Goal: Task Accomplishment & Management: Manage account settings

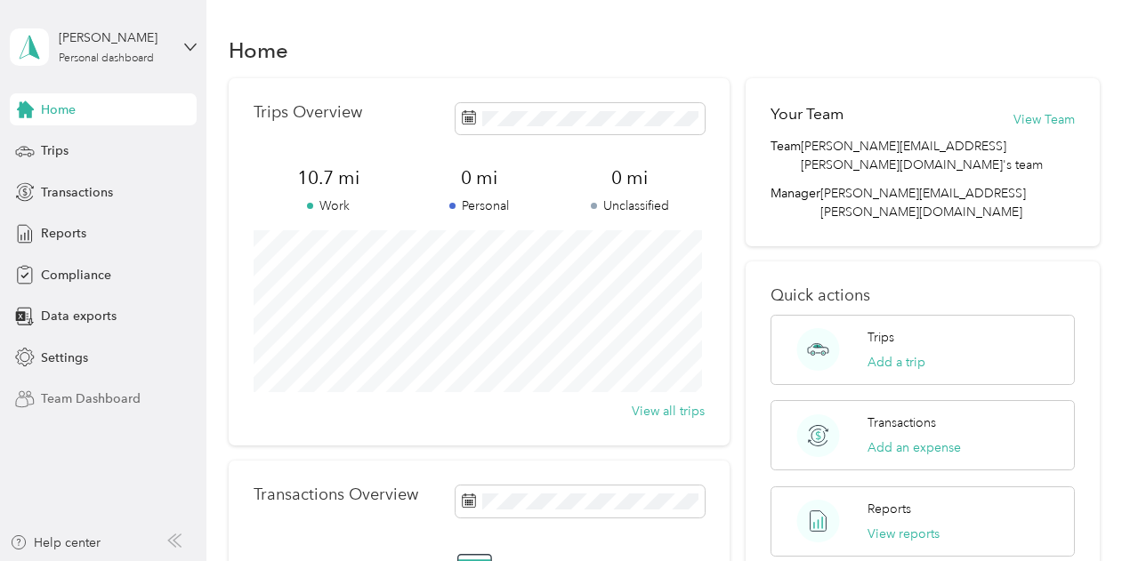
click at [64, 392] on span "Team Dashboard" at bounding box center [91, 399] width 100 height 19
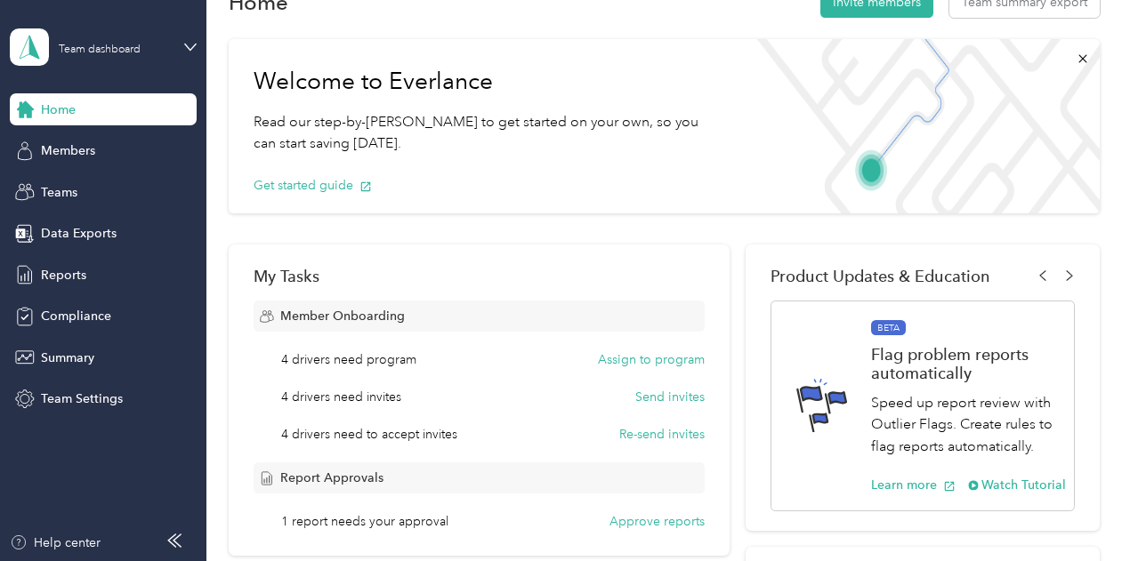
scroll to position [46, 0]
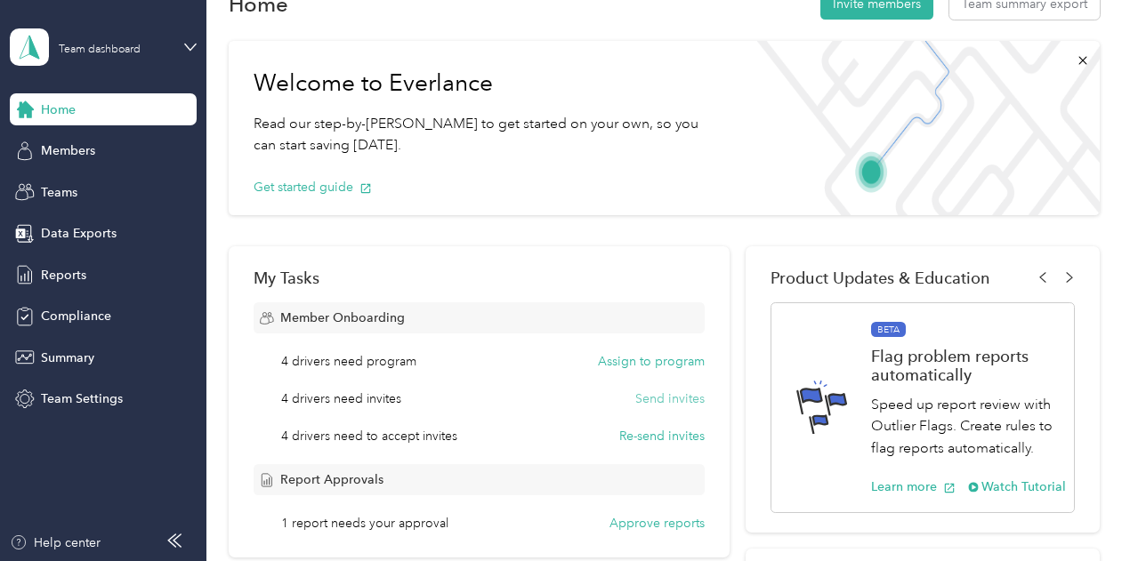
click at [657, 404] on button "Send invites" at bounding box center [669, 399] width 69 height 19
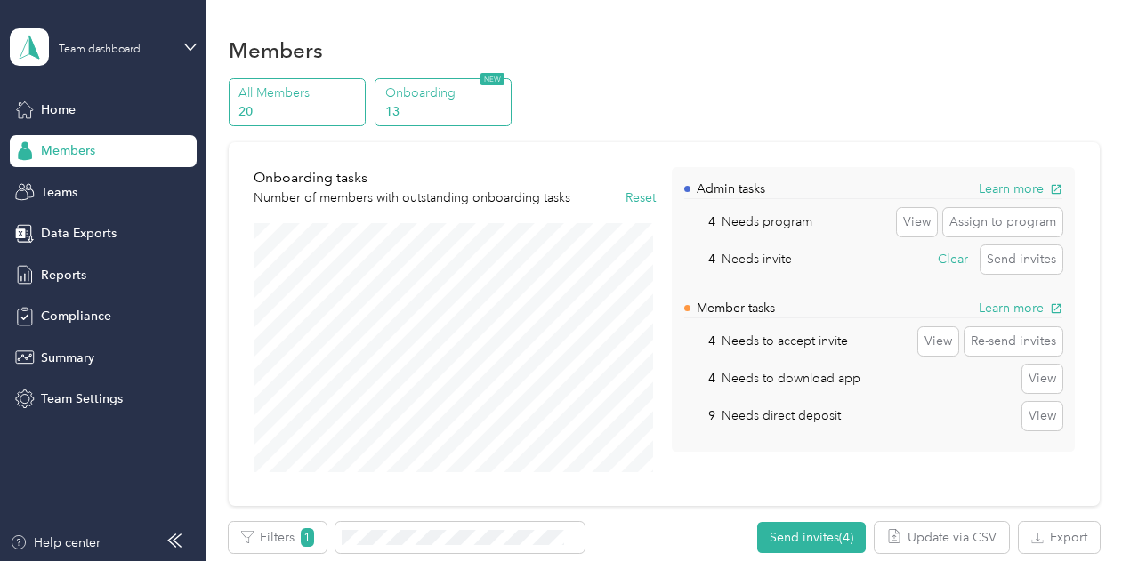
click at [282, 96] on p "All Members" at bounding box center [298, 93] width 121 height 19
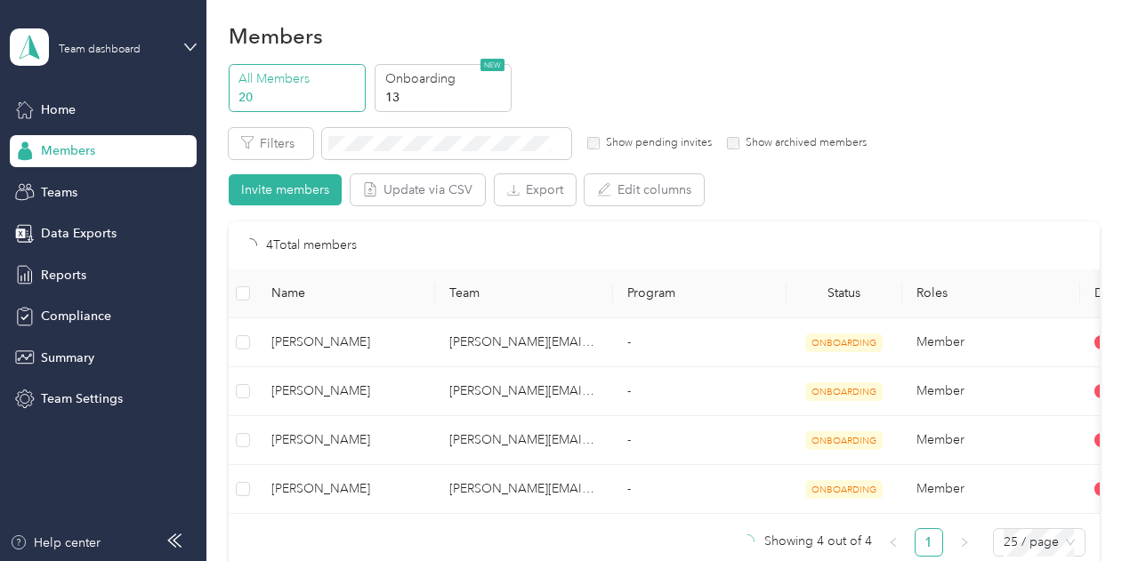
scroll to position [12, 0]
